Goal: Complete application form: Complete application form

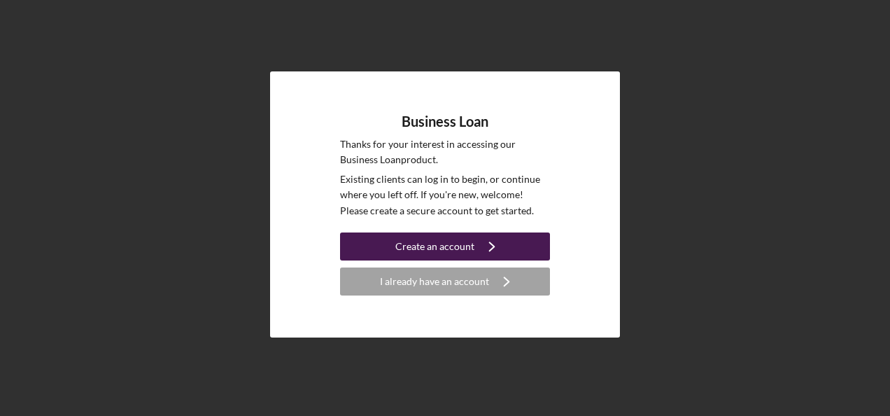
click at [466, 245] on div "Create an account" at bounding box center [434, 246] width 79 height 28
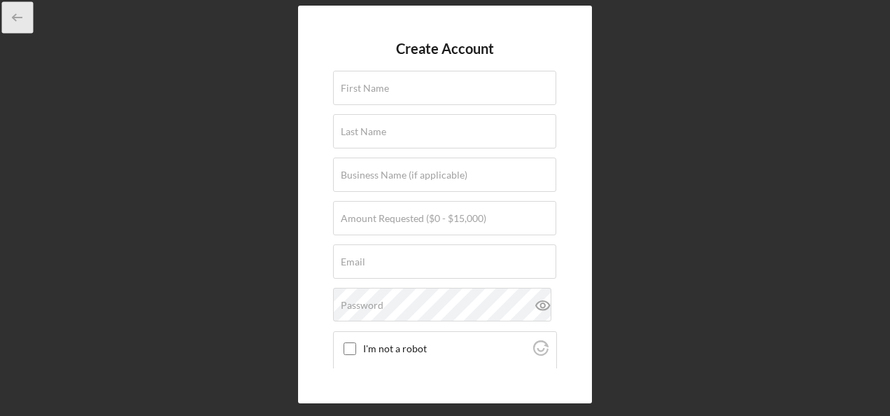
click at [18, 13] on icon "button" at bounding box center [17, 17] width 31 height 31
